Goal: Information Seeking & Learning: Stay updated

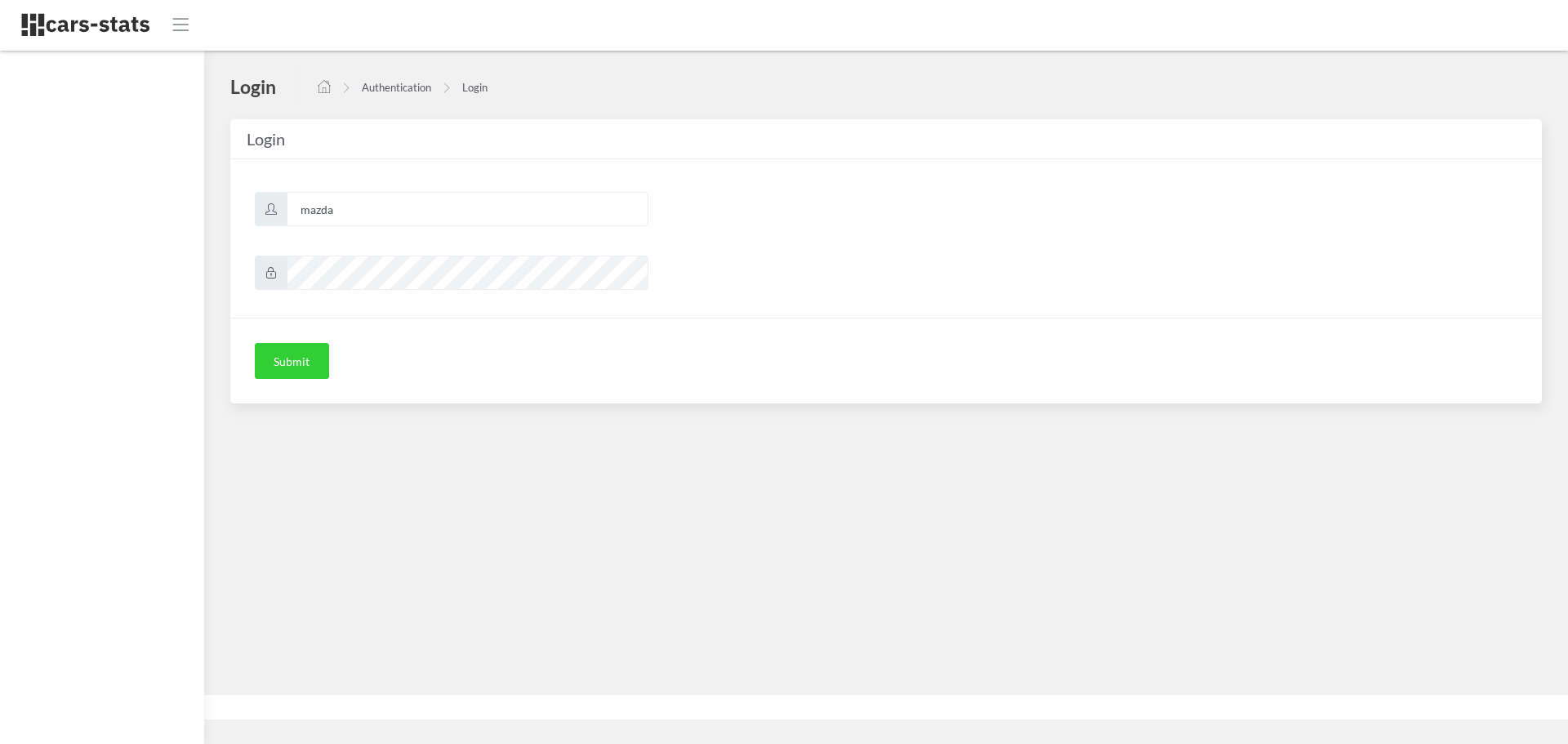
scroll to position [12, 12]
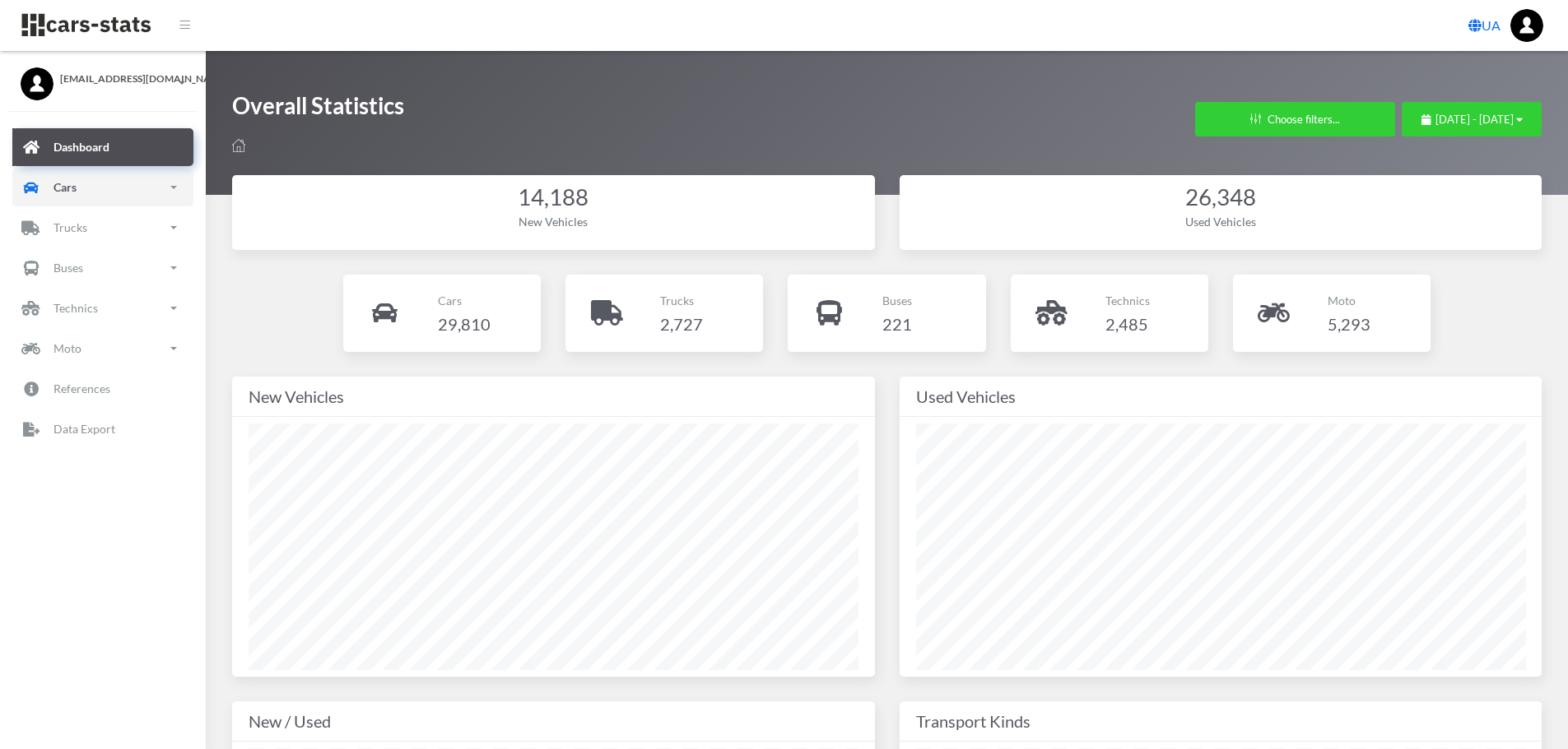
click at [82, 196] on link "Cars" at bounding box center [103, 188] width 181 height 38
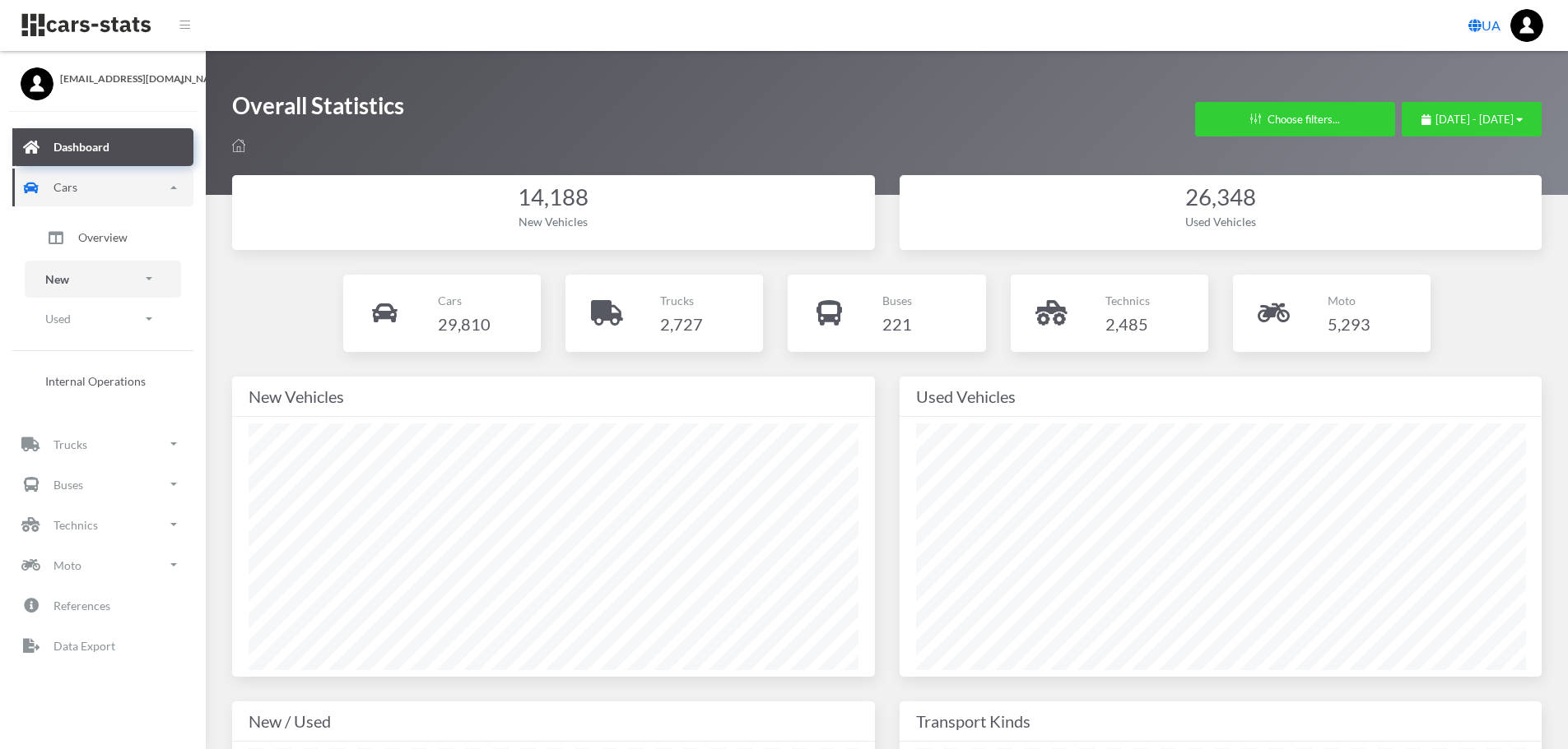
click at [61, 277] on p "New" at bounding box center [57, 279] width 24 height 21
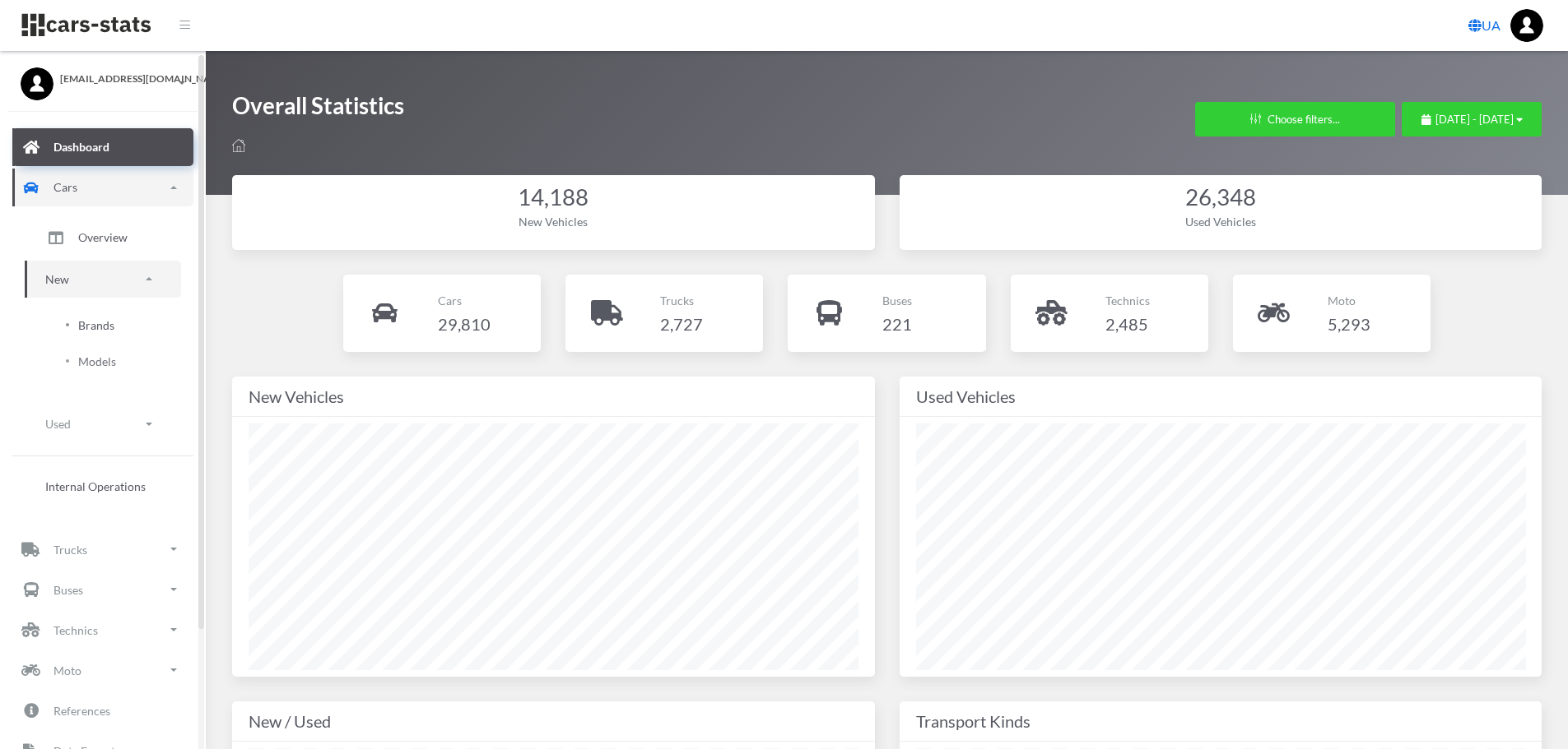
click at [105, 322] on span "Brands" at bounding box center [96, 325] width 36 height 17
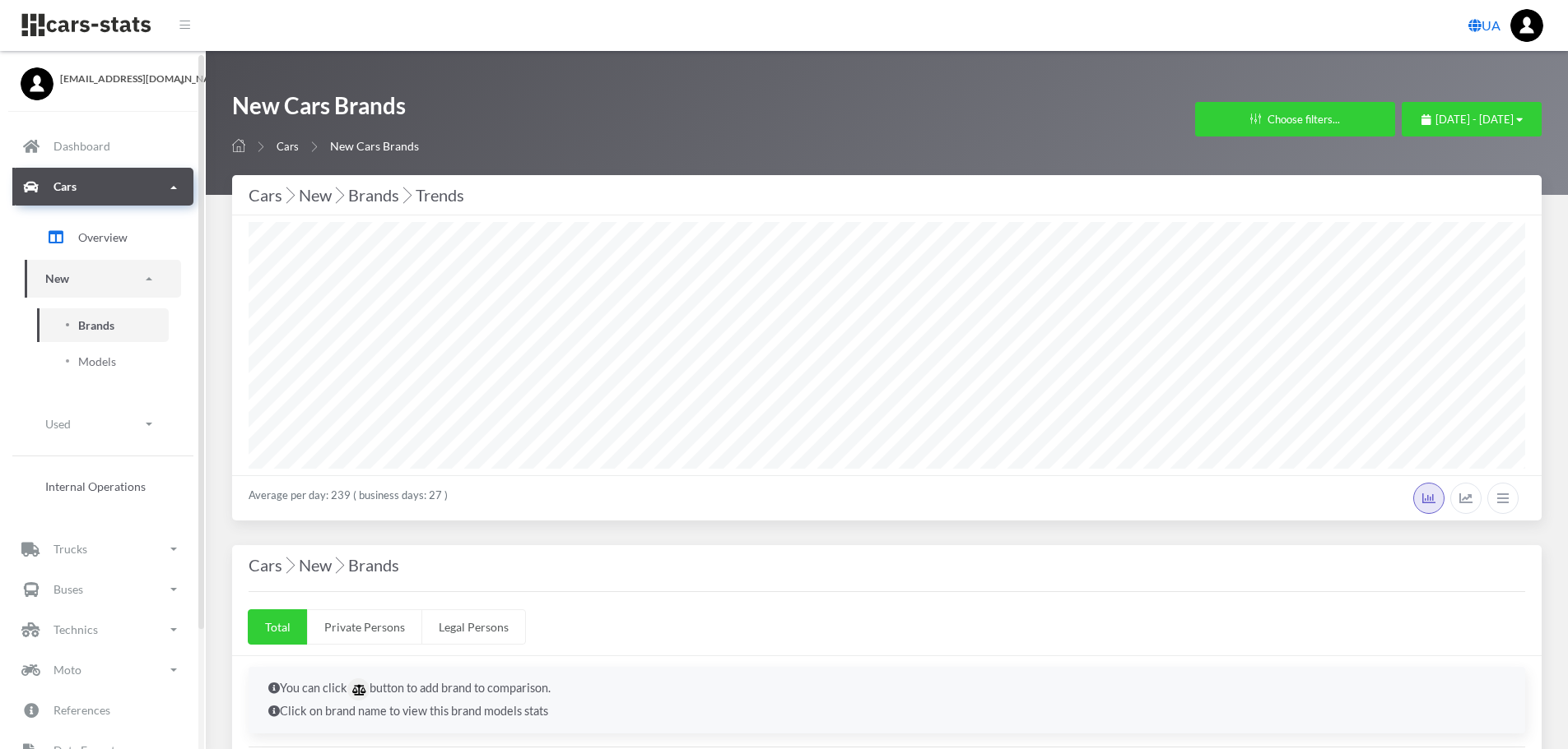
scroll to position [12, 12]
select select "25"
click at [1446, 122] on span "[DATE] - [DATE]" at bounding box center [1474, 119] width 78 height 13
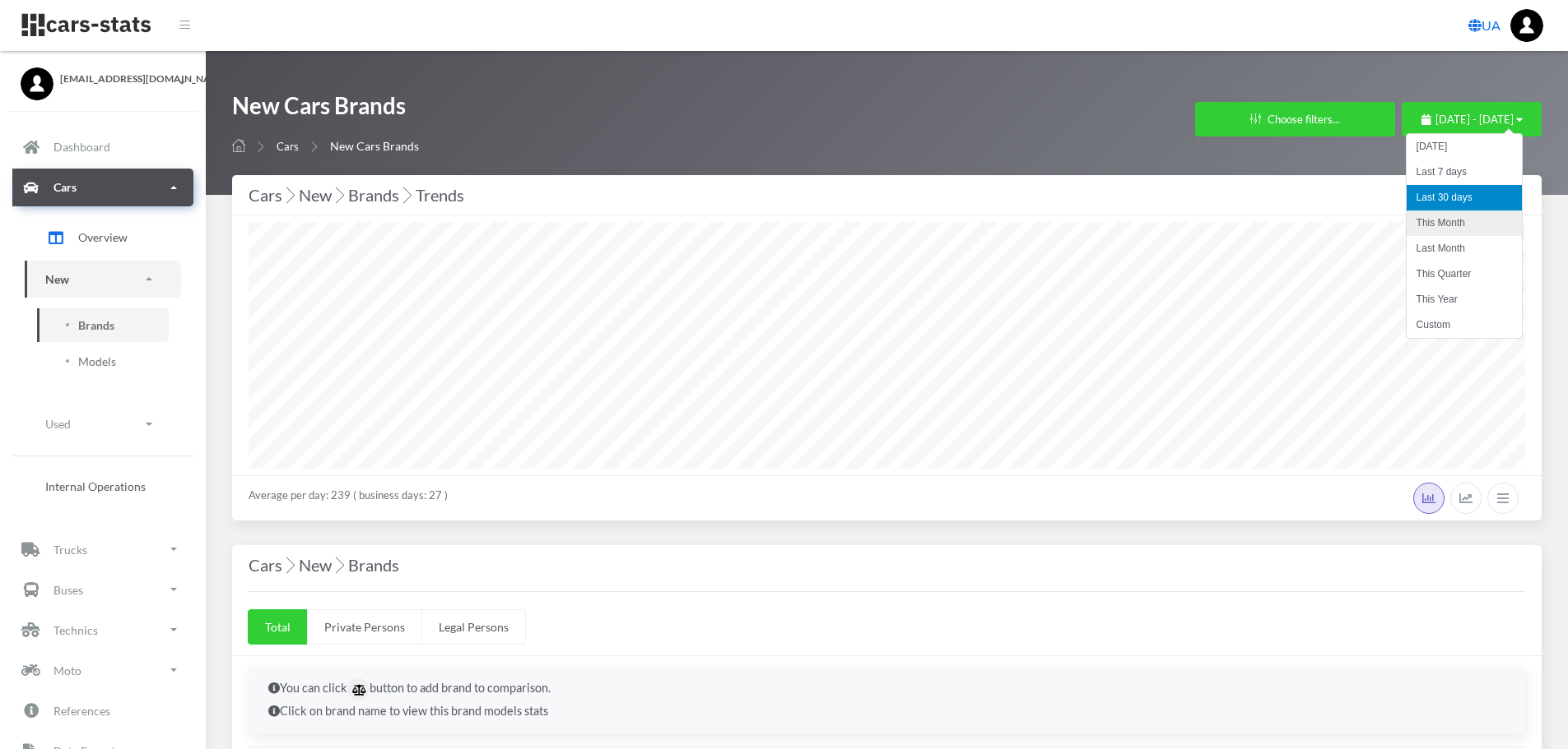
click at [1454, 218] on li "This Month" at bounding box center [1464, 223] width 115 height 26
select select "25"
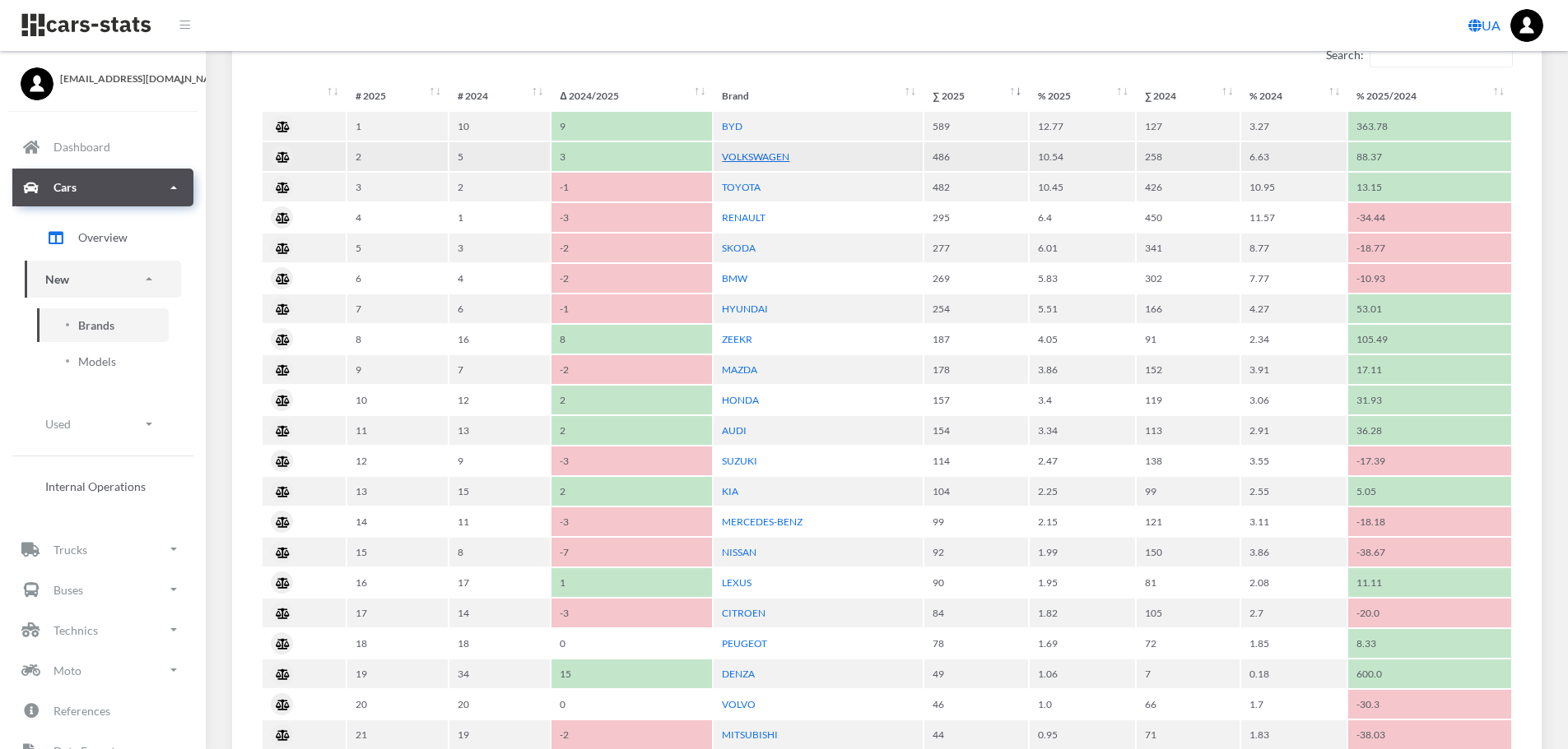
scroll to position [822, 0]
